Goal: Use online tool/utility: Use online tool/utility

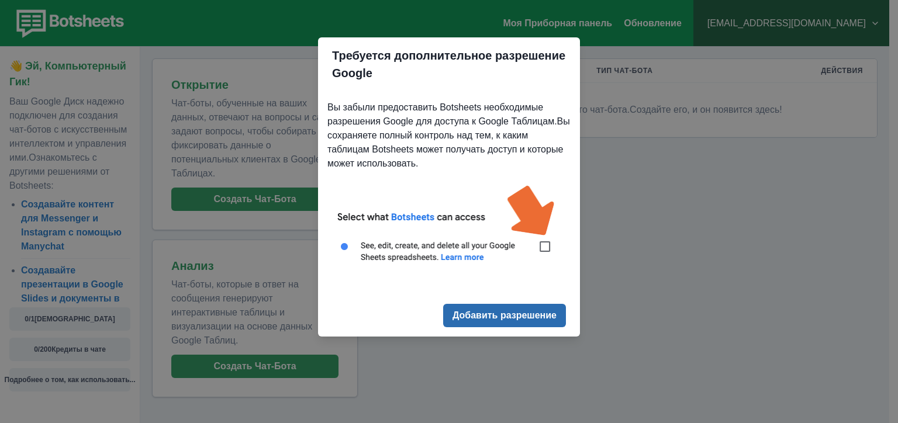
click at [497, 313] on ya-tr-span "Добавить разрешение" at bounding box center [504, 315] width 104 height 11
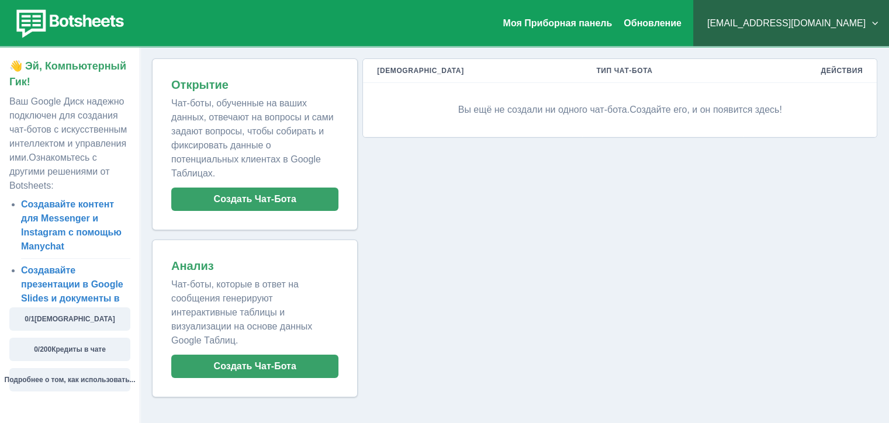
click at [549, 142] on div "Мои Чат-боты Тип [DEMOGRAPHIC_DATA] Действия Вы ещё не создали ни одного чат-бо…" at bounding box center [618, 227] width 520 height 339
click at [546, 241] on div "Мои Чат-боты Тип [DEMOGRAPHIC_DATA] Действия Вы ещё не создали ни одного чат-бо…" at bounding box center [618, 227] width 520 height 339
click at [407, 196] on div "Мои Чат-боты Тип [DEMOGRAPHIC_DATA] Действия Вы ещё не создали ни одного чат-бо…" at bounding box center [618, 227] width 520 height 339
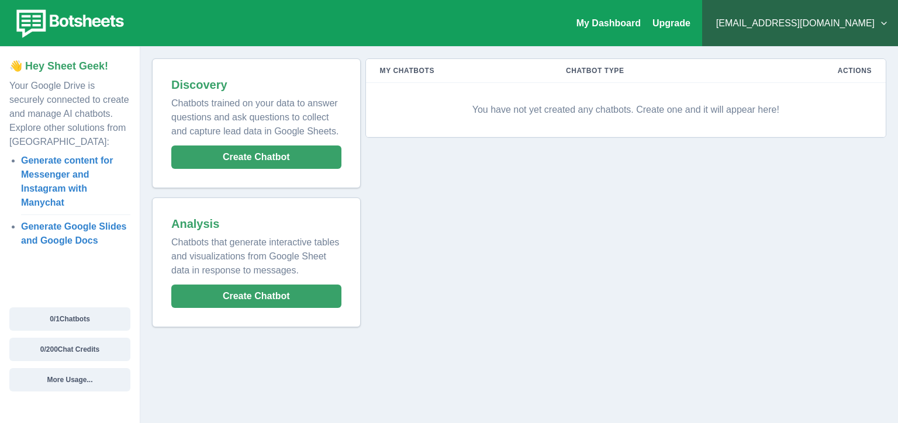
click at [454, 189] on div "My Chatbots Chatbot Type Actions You have not yet created any chatbots. Create …" at bounding box center [624, 192] width 526 height 269
drag, startPoint x: 247, startPoint y: 299, endPoint x: 461, endPoint y: 208, distance: 232.0
click at [461, 208] on div "Discovery Chatbots trained on your data to answer questions and ask questions t…" at bounding box center [519, 192] width 734 height 269
